Goal: Obtain resource: Obtain resource

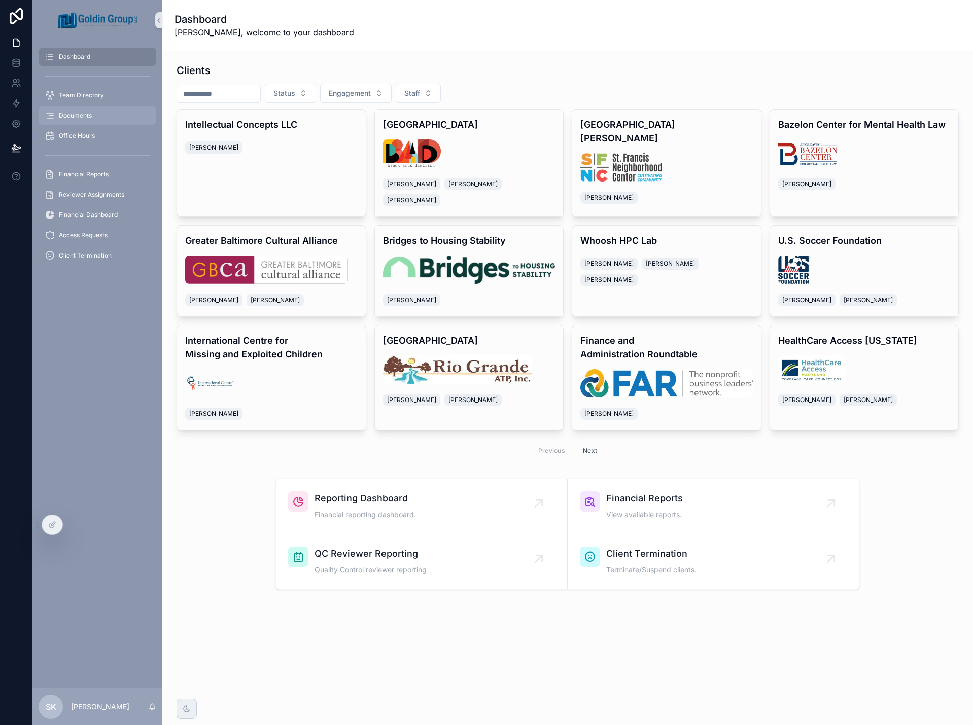
click at [95, 113] on div "Documents" at bounding box center [98, 116] width 106 height 16
drag, startPoint x: 84, startPoint y: 116, endPoint x: 90, endPoint y: 118, distance: 6.4
click at [84, 116] on span "Documents" at bounding box center [75, 116] width 33 height 8
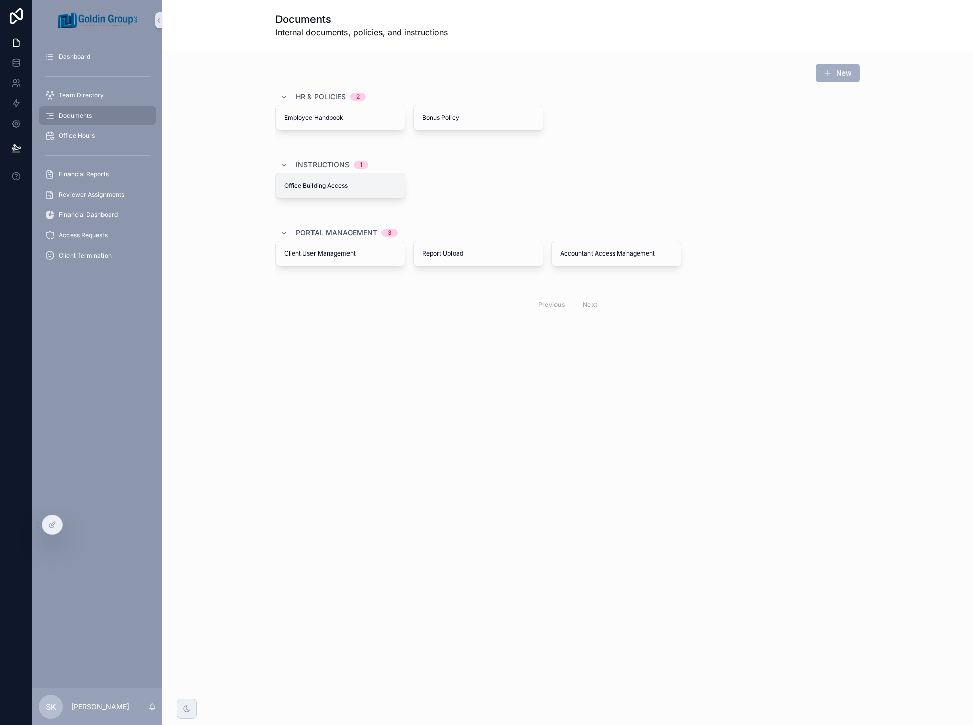
click at [324, 189] on span "Office Building Access" at bounding box center [340, 186] width 113 height 8
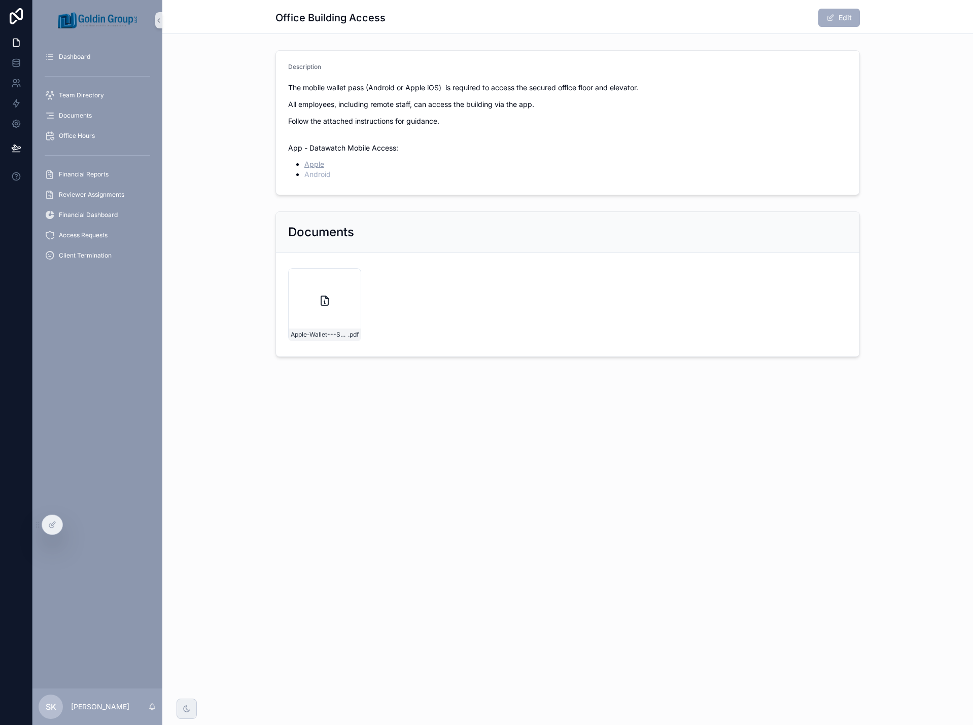
click at [319, 164] on link "Apple" at bounding box center [314, 164] width 20 height 9
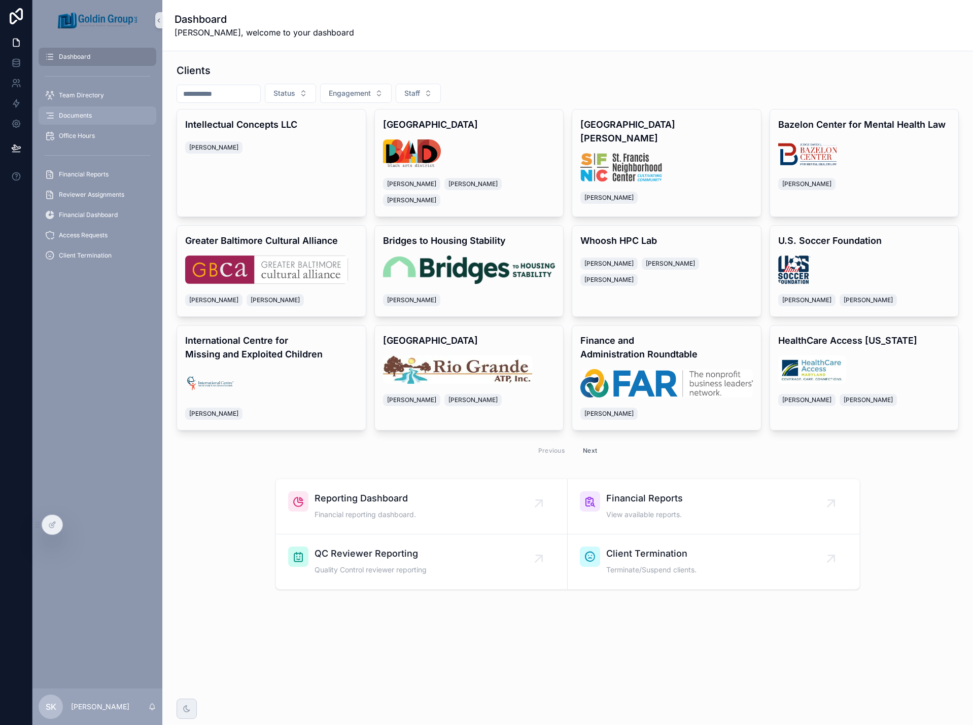
drag, startPoint x: 86, startPoint y: 117, endPoint x: 93, endPoint y: 117, distance: 6.6
click at [86, 117] on span "Documents" at bounding box center [75, 116] width 33 height 8
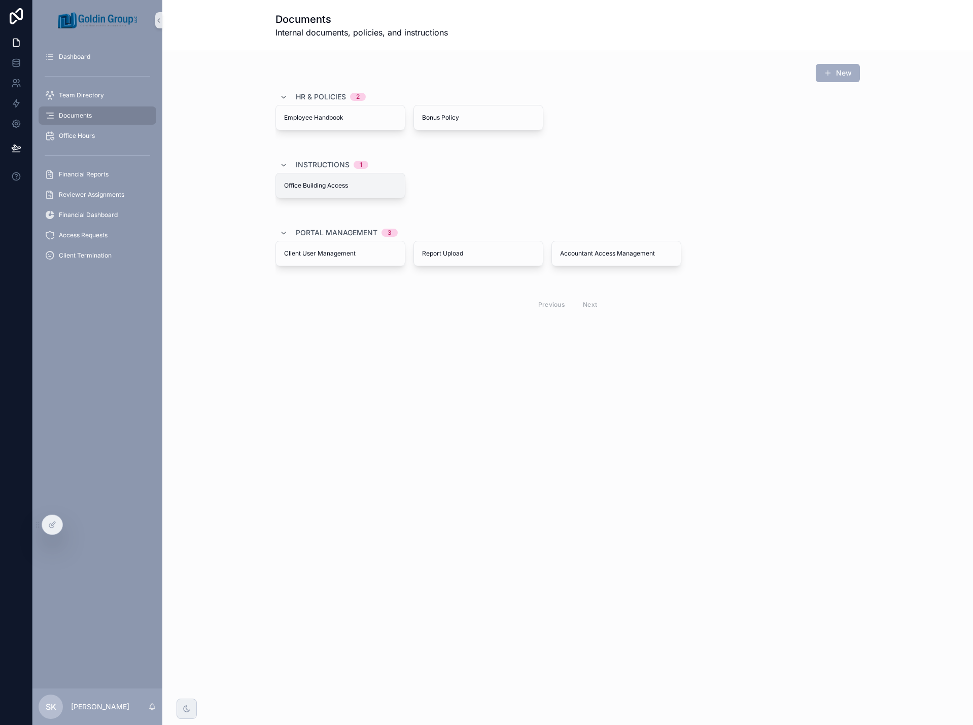
click at [324, 187] on span "Office Building Access" at bounding box center [340, 186] width 113 height 8
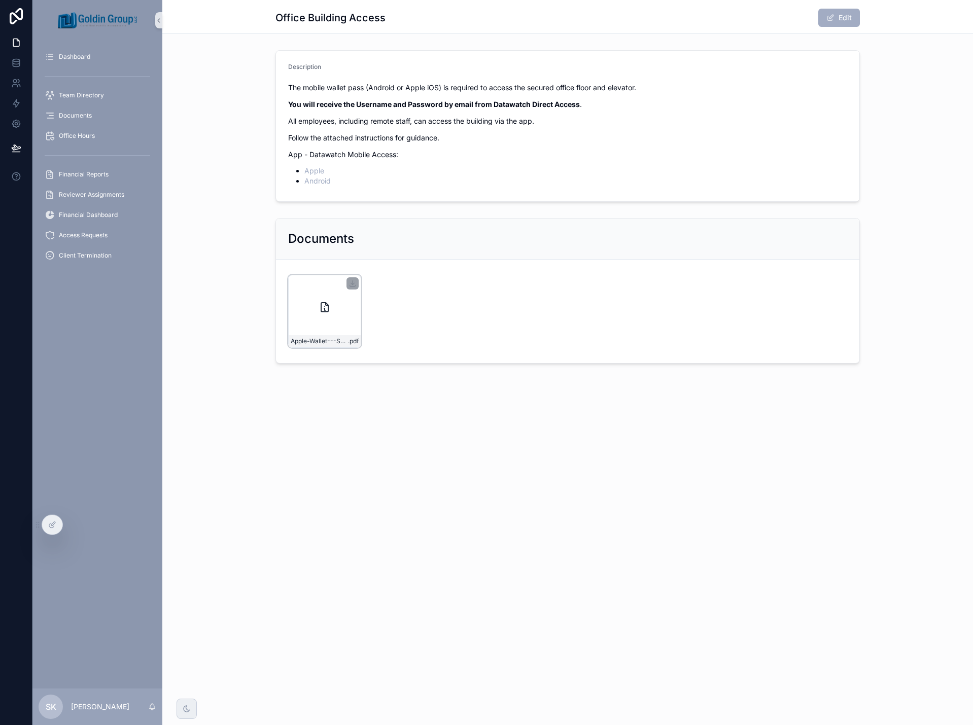
click at [328, 310] on icon "scrollable content" at bounding box center [324, 307] width 7 height 9
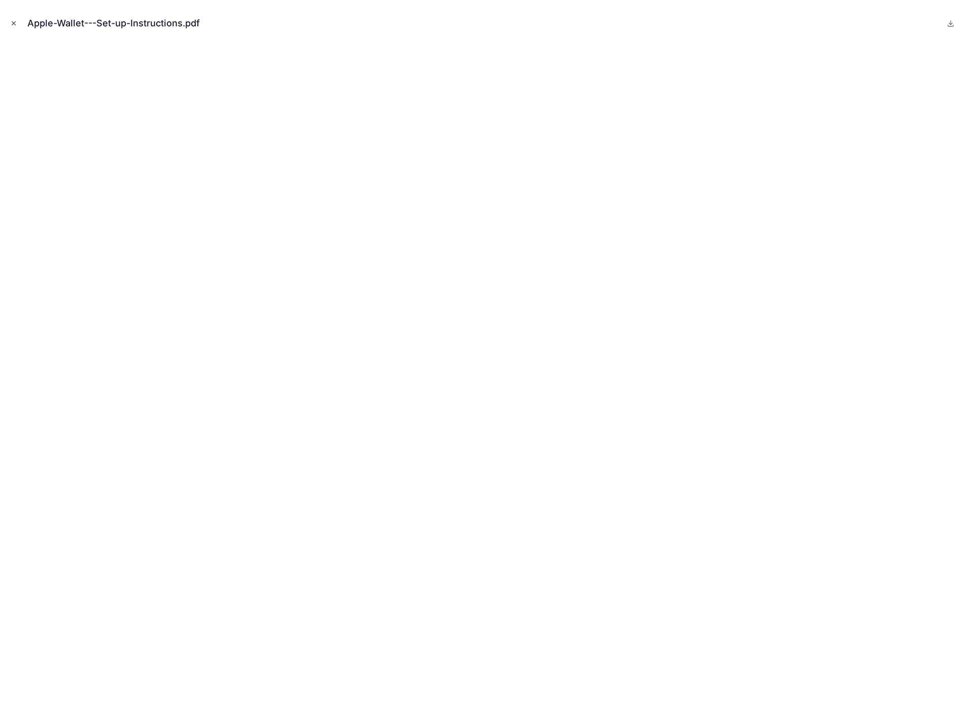
click at [13, 22] on icon "Close modal" at bounding box center [13, 23] width 7 height 7
